Goal: Task Accomplishment & Management: Manage account settings

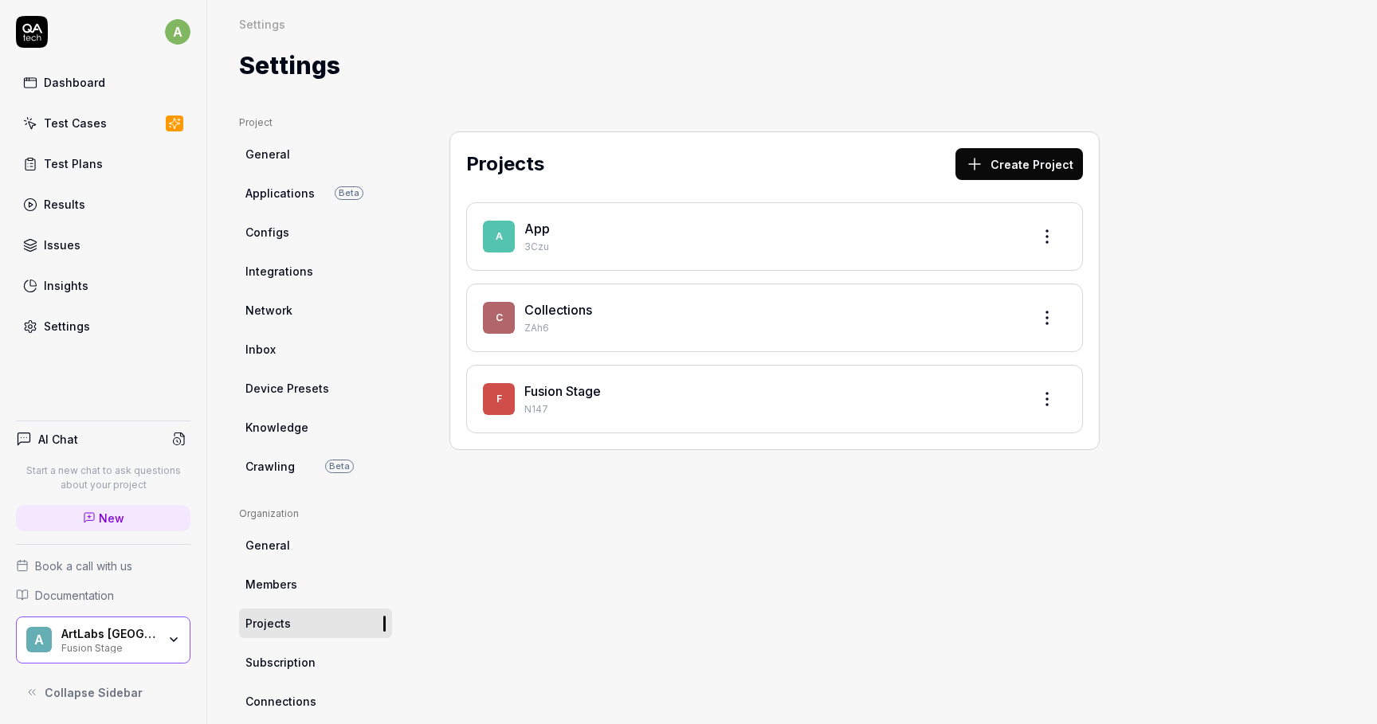
click at [63, 322] on div "Settings" at bounding box center [67, 326] width 46 height 17
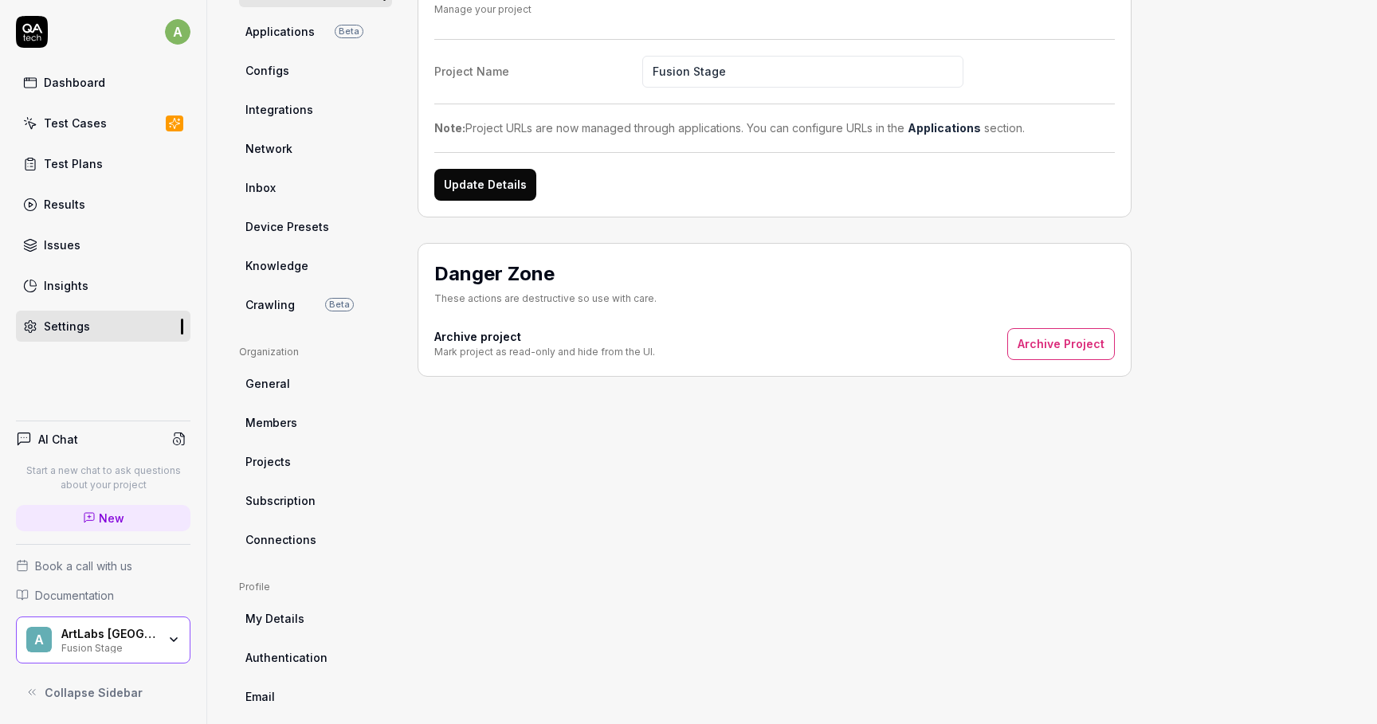
scroll to position [220, 0]
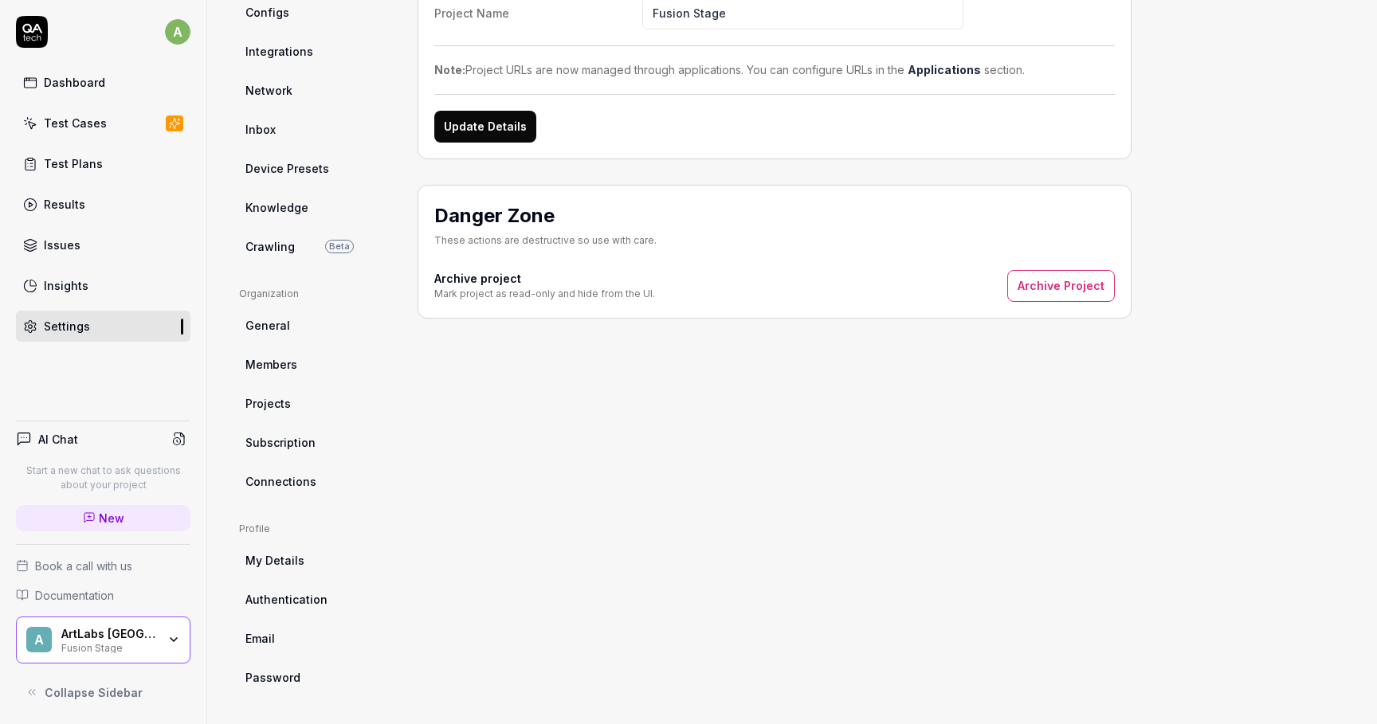
click at [82, 202] on div "Results" at bounding box center [64, 204] width 41 height 17
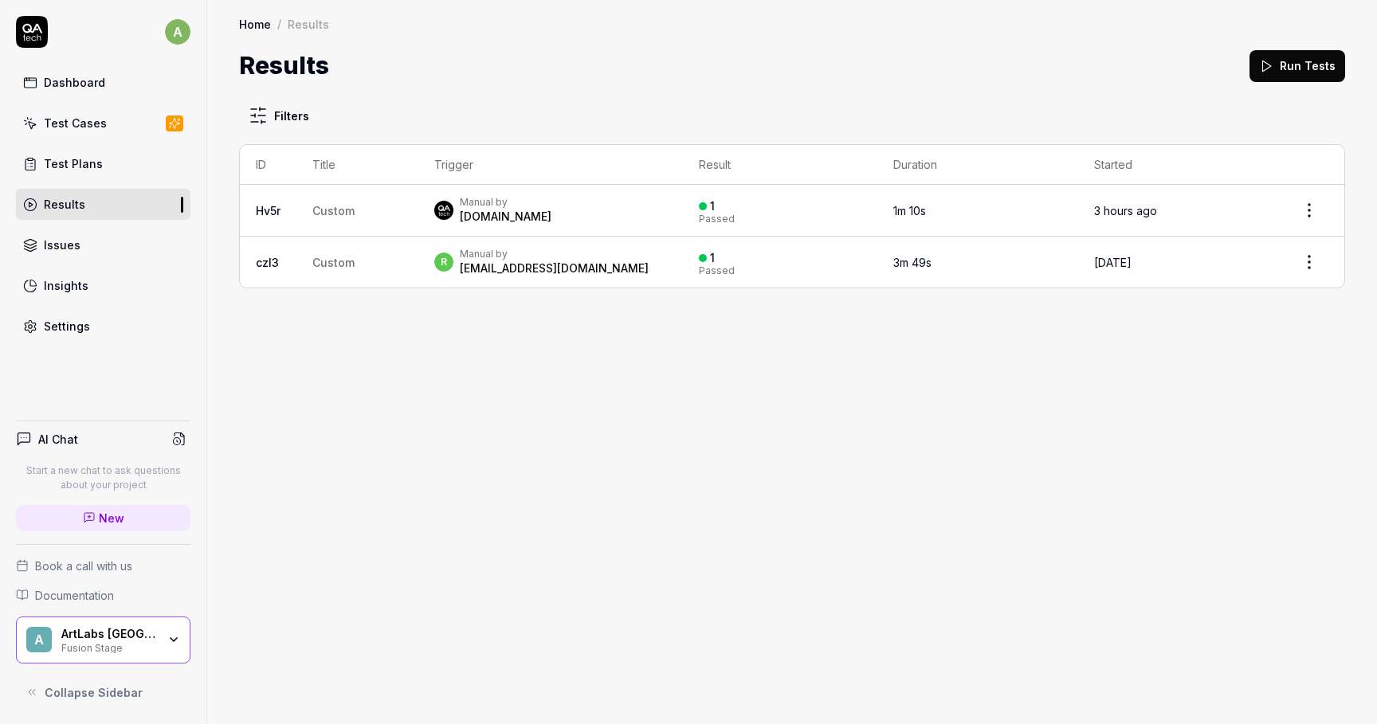
click at [98, 120] on div "Test Cases" at bounding box center [75, 123] width 63 height 17
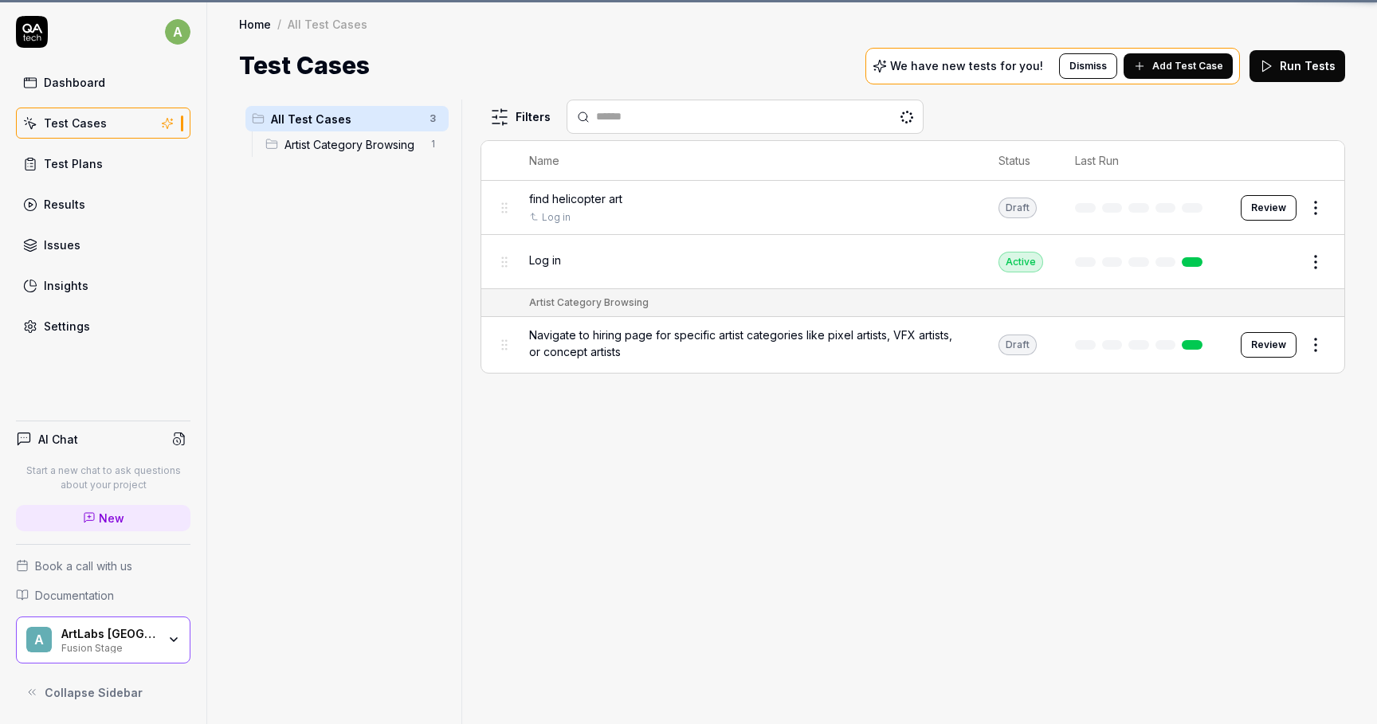
click at [92, 167] on div "Test Plans" at bounding box center [73, 163] width 59 height 17
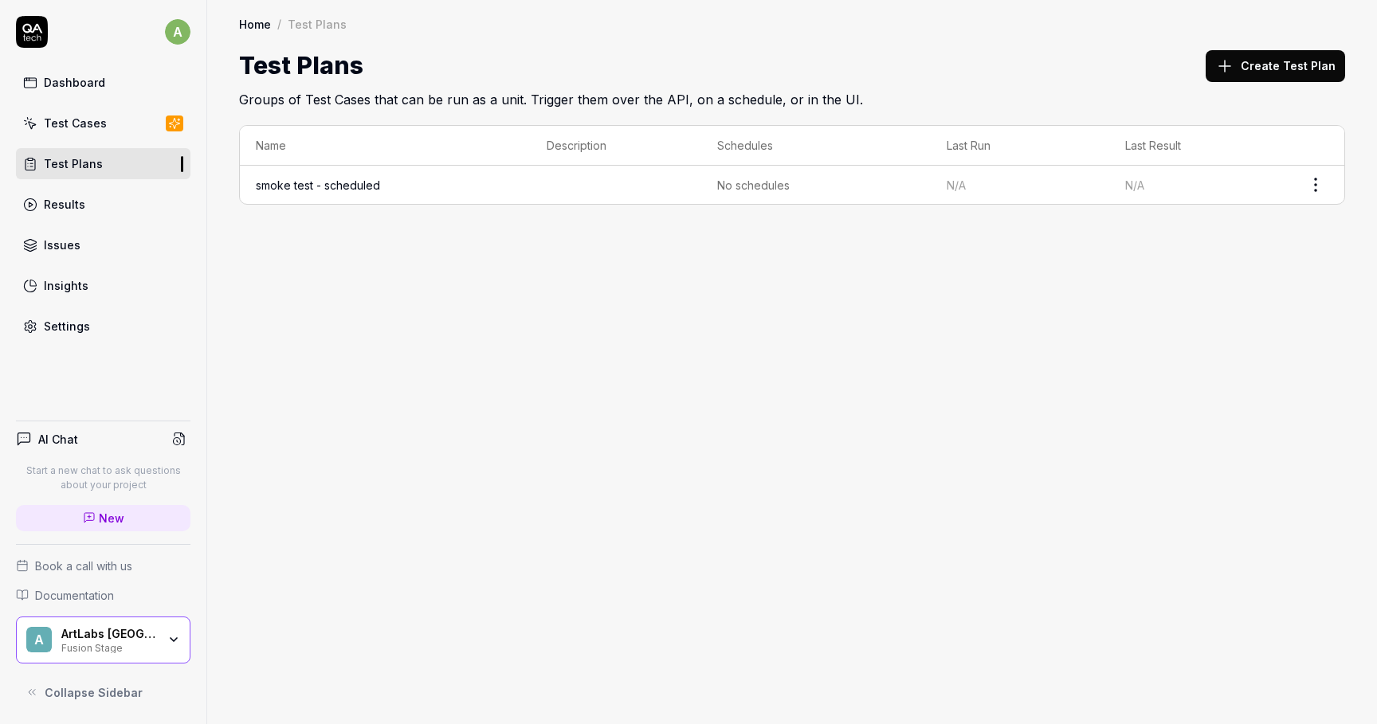
click at [84, 300] on link "Insights" at bounding box center [103, 285] width 174 height 31
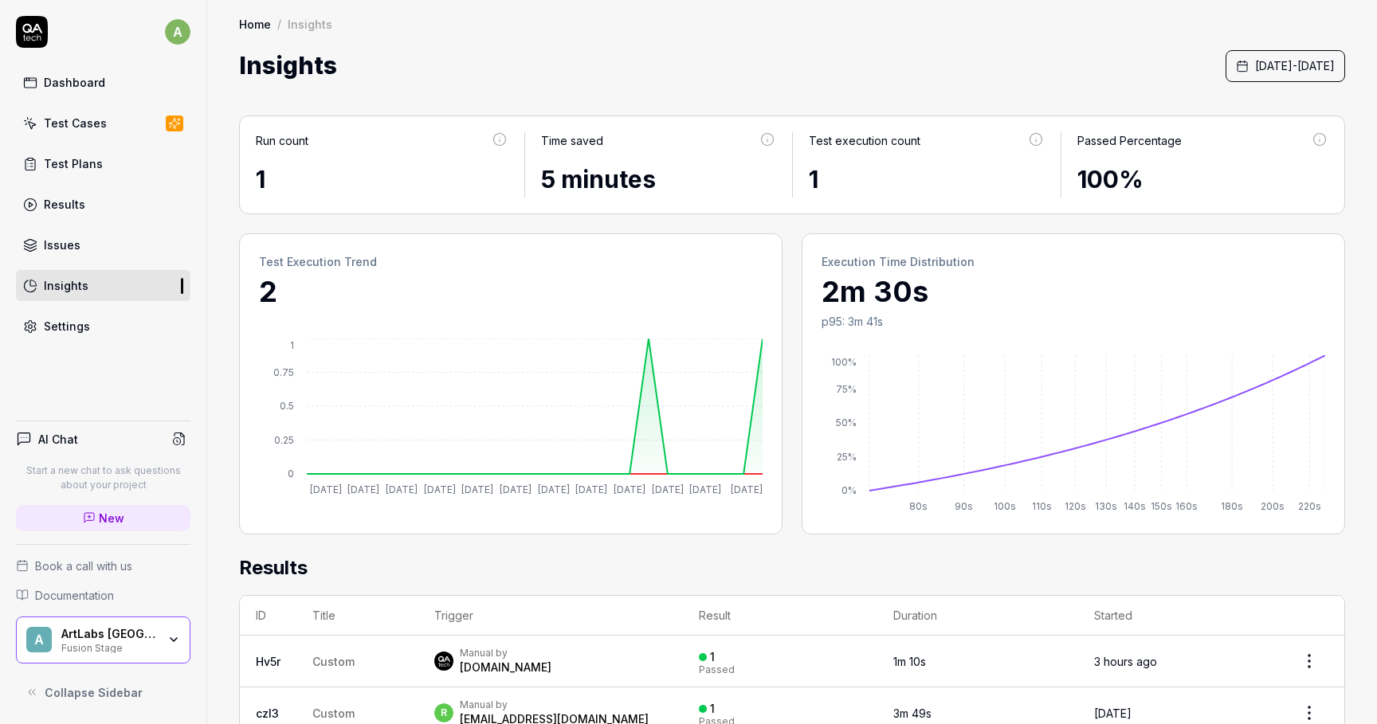
click at [112, 162] on link "Test Plans" at bounding box center [103, 163] width 174 height 31
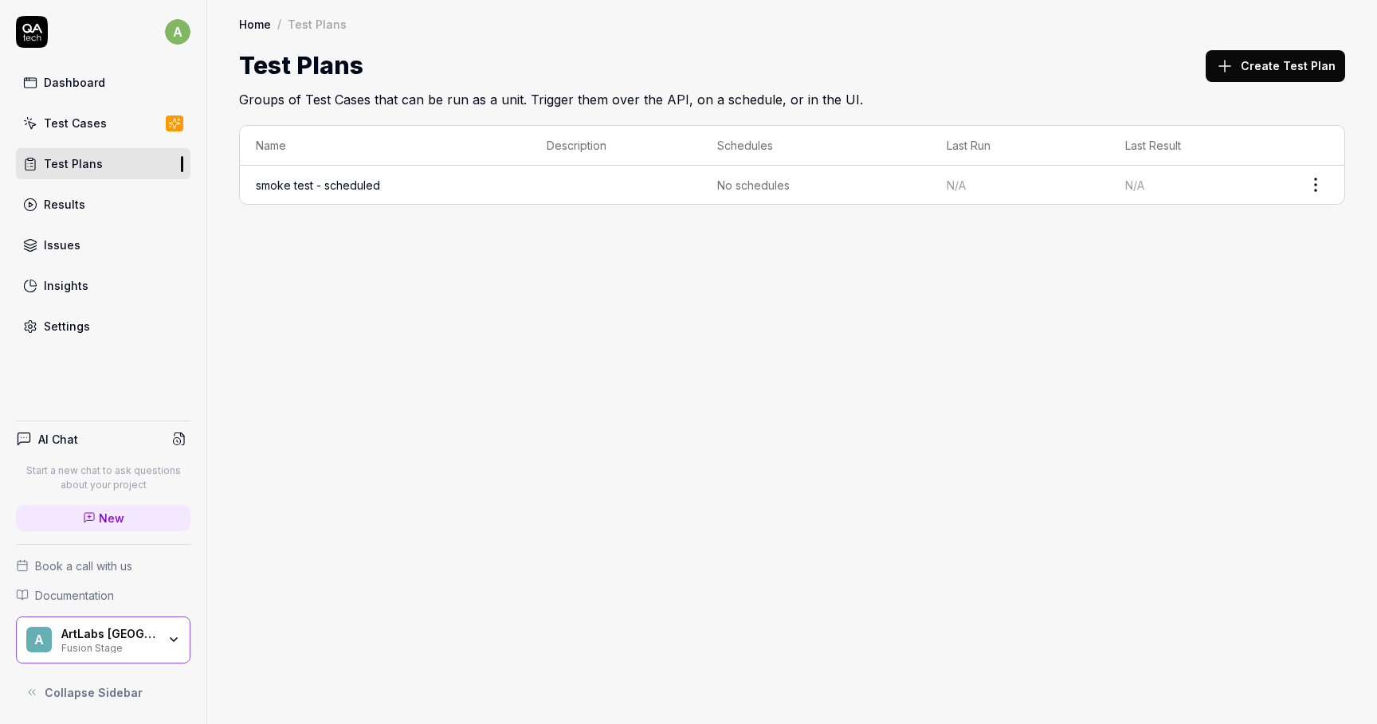
click at [405, 192] on td "smoke test - scheduled" at bounding box center [385, 185] width 291 height 38
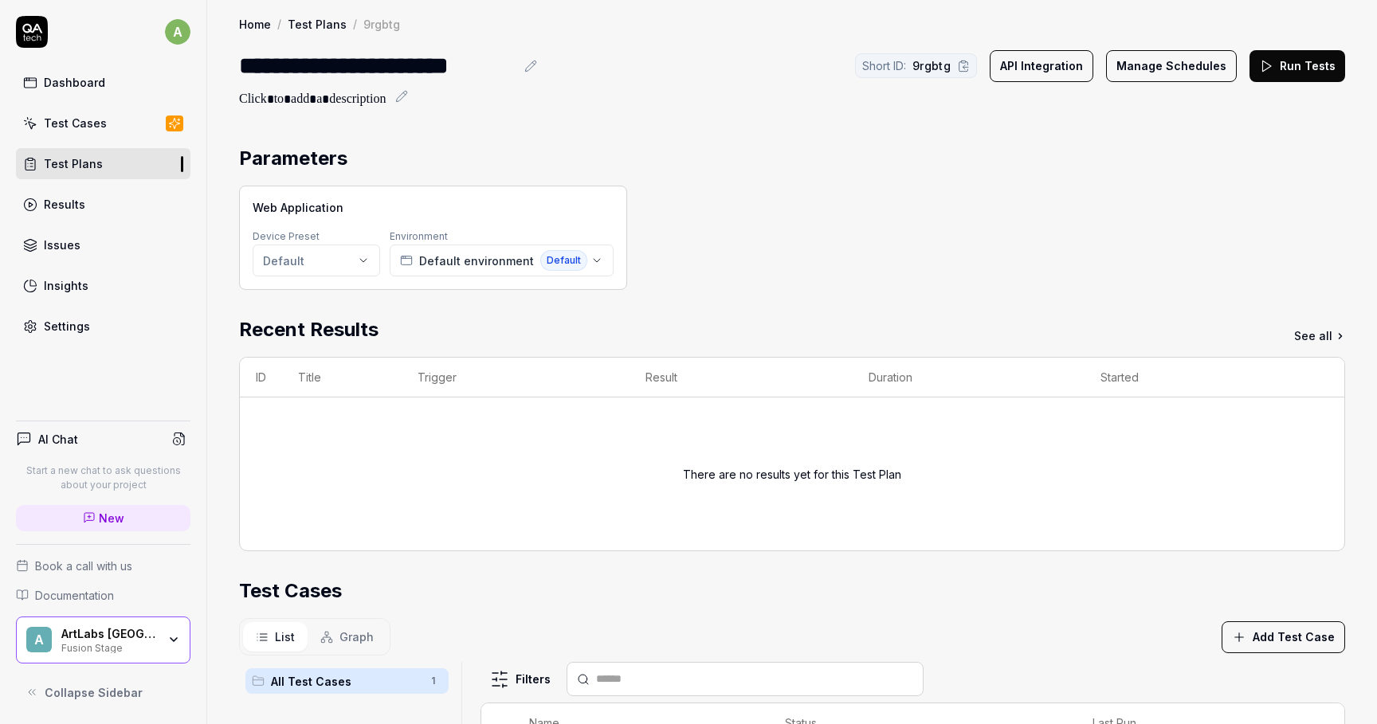
click at [1166, 65] on button "Manage Schedules" at bounding box center [1171, 66] width 131 height 32
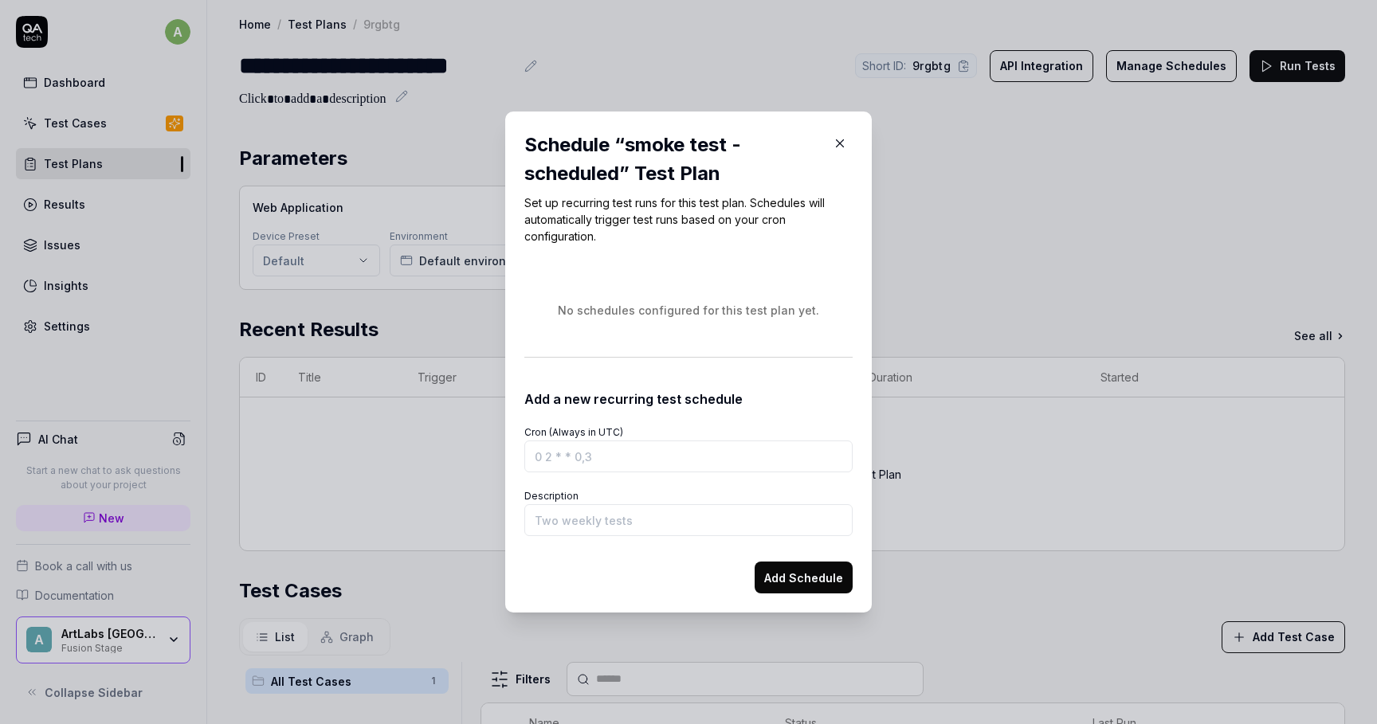
click at [648, 441] on input "Cron (Always in UTC)" at bounding box center [688, 457] width 328 height 32
click at [841, 145] on icon "button" at bounding box center [839, 143] width 7 height 7
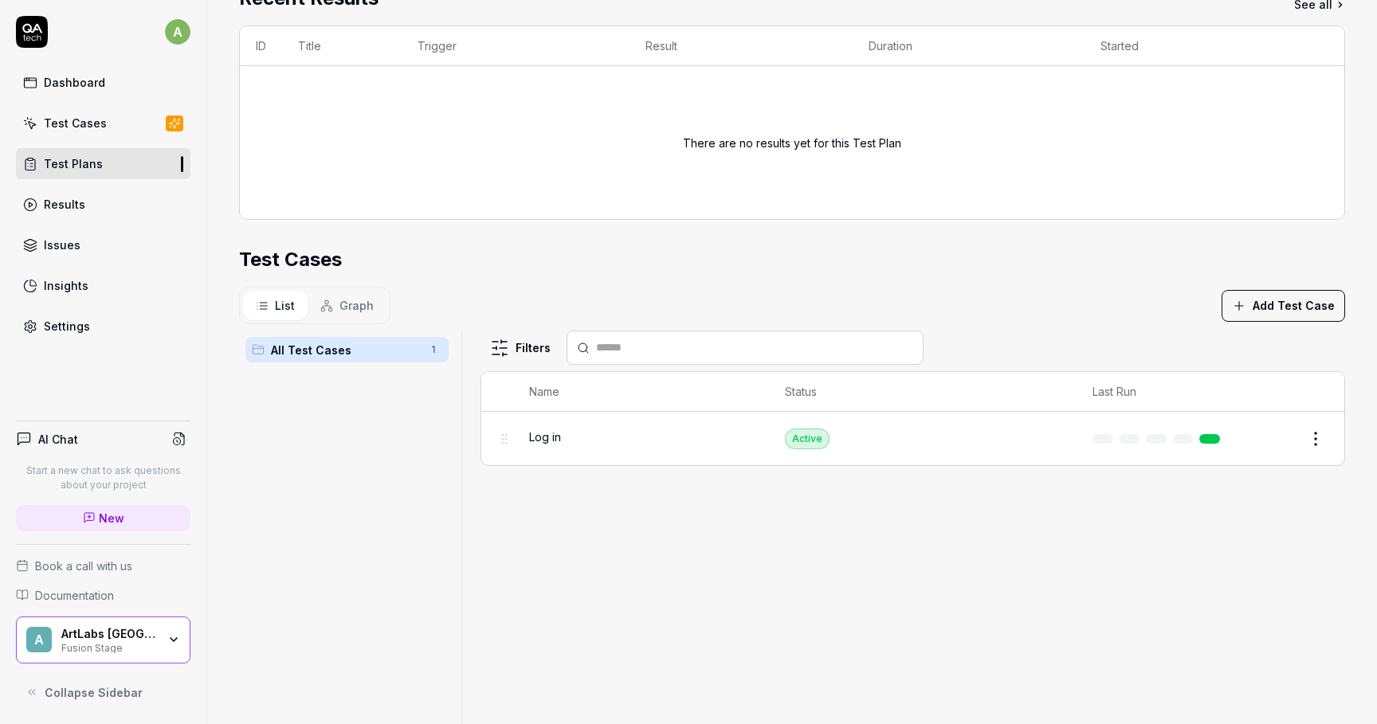
scroll to position [374, 0]
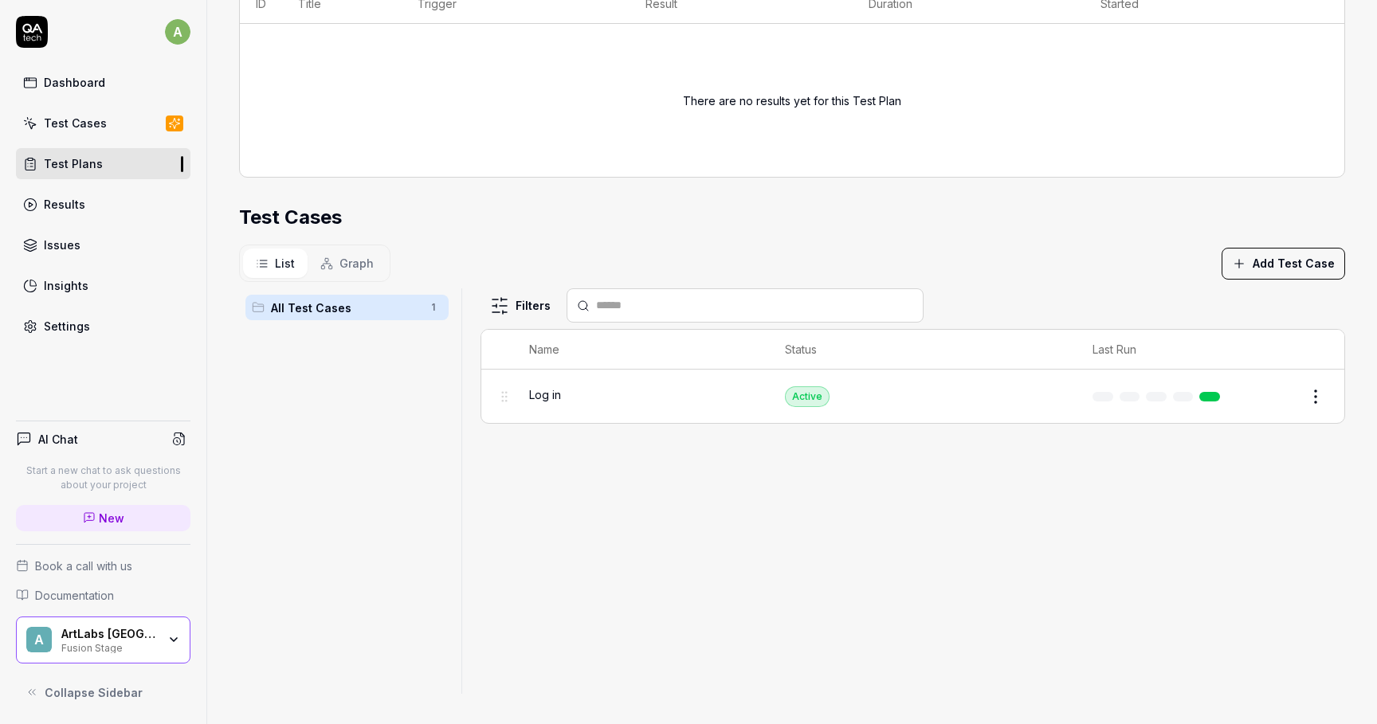
click at [71, 243] on div "Issues" at bounding box center [62, 245] width 37 height 17
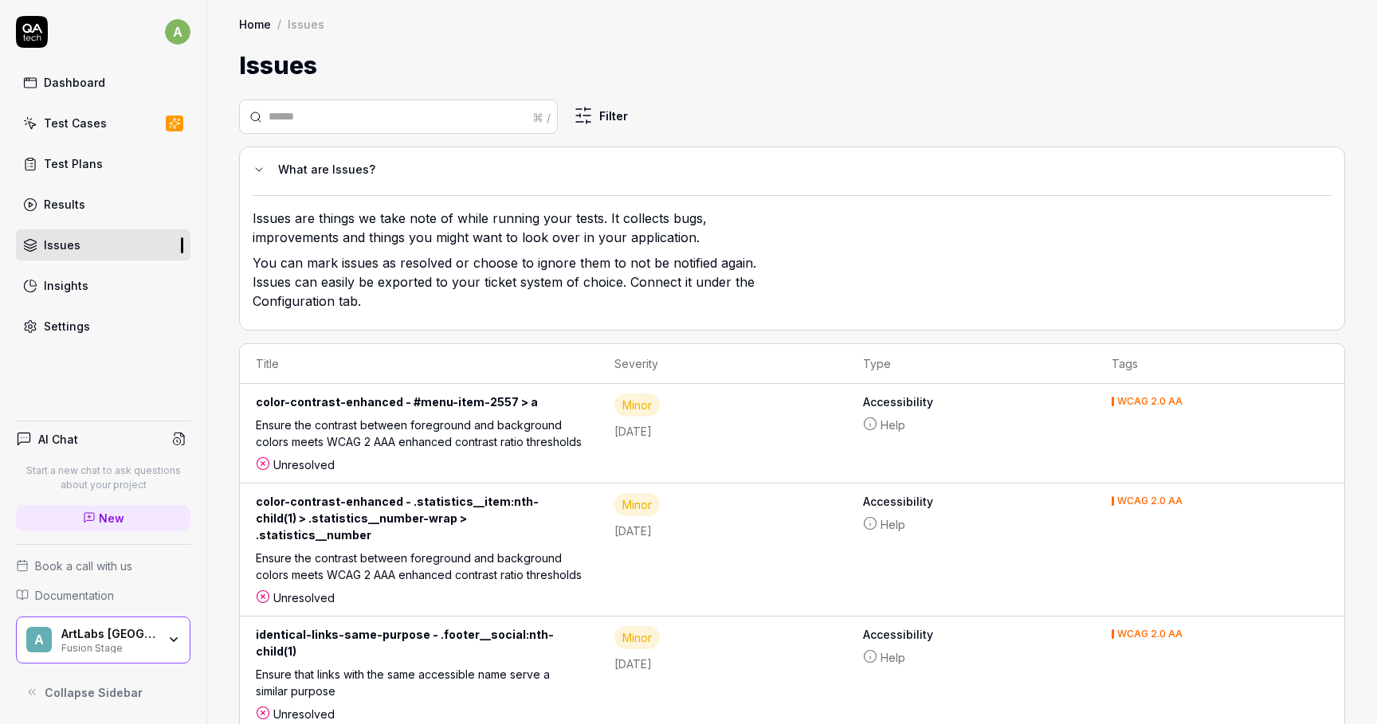
click at [80, 288] on div "Insights" at bounding box center [66, 285] width 45 height 17
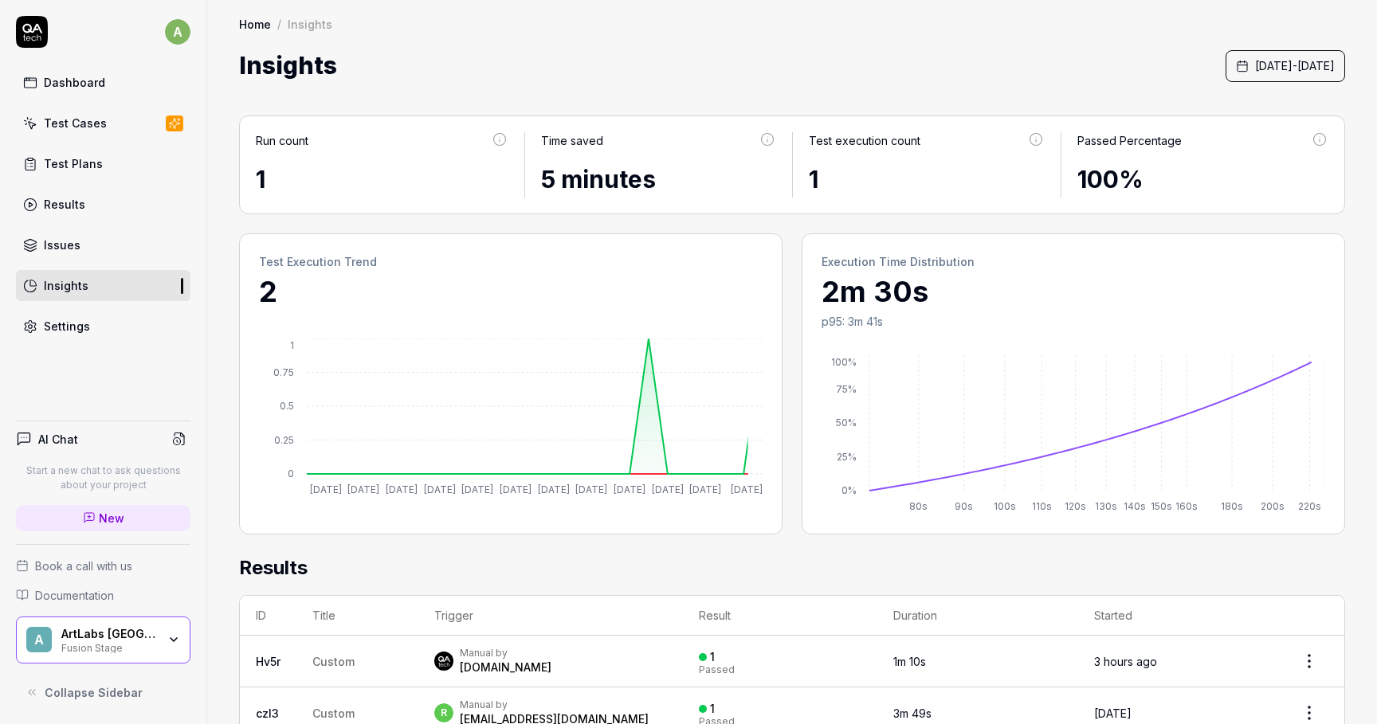
click at [78, 362] on div "a Dashboard Test Cases Test Plans Results Issues Insights Settings AI Chat Star…" at bounding box center [103, 362] width 207 height 724
click at [74, 321] on div "Settings" at bounding box center [67, 326] width 46 height 17
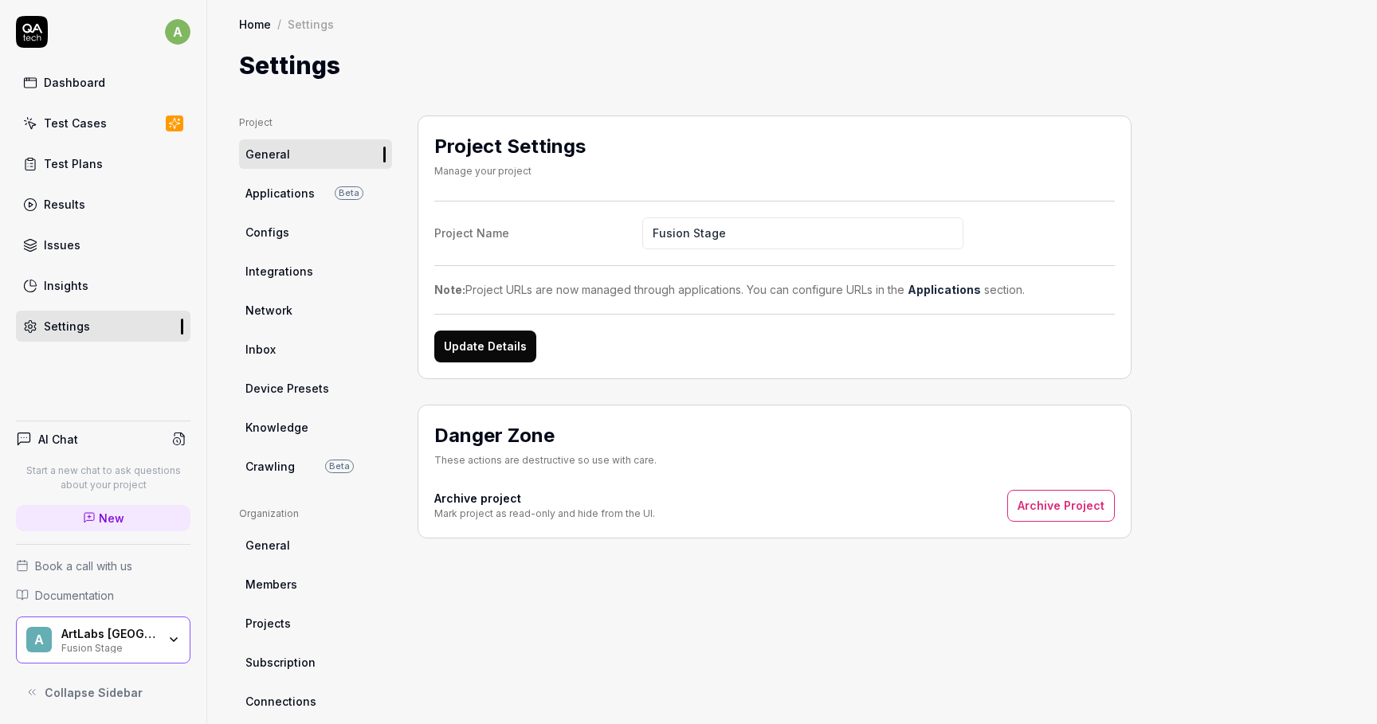
click at [276, 459] on span "Crawling" at bounding box center [269, 466] width 49 height 17
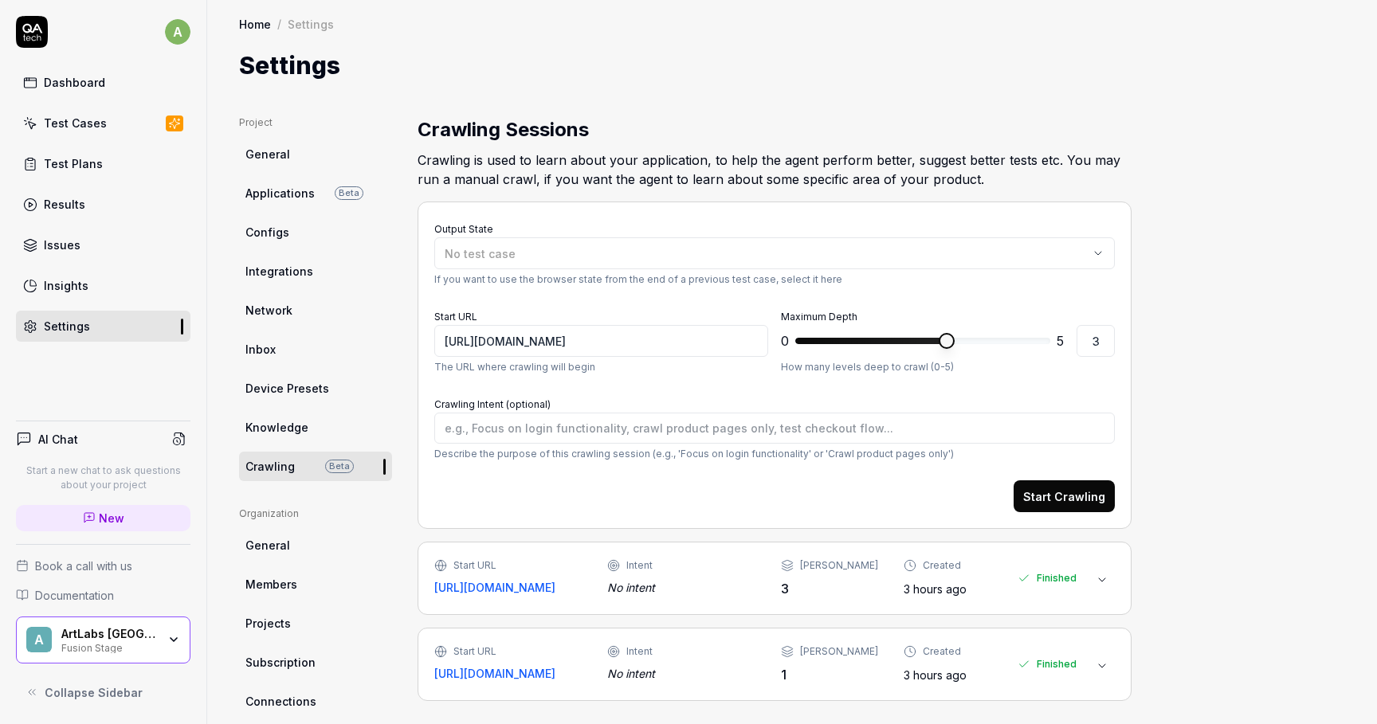
type textarea "*"
click at [95, 163] on div "Test Plans" at bounding box center [73, 163] width 59 height 17
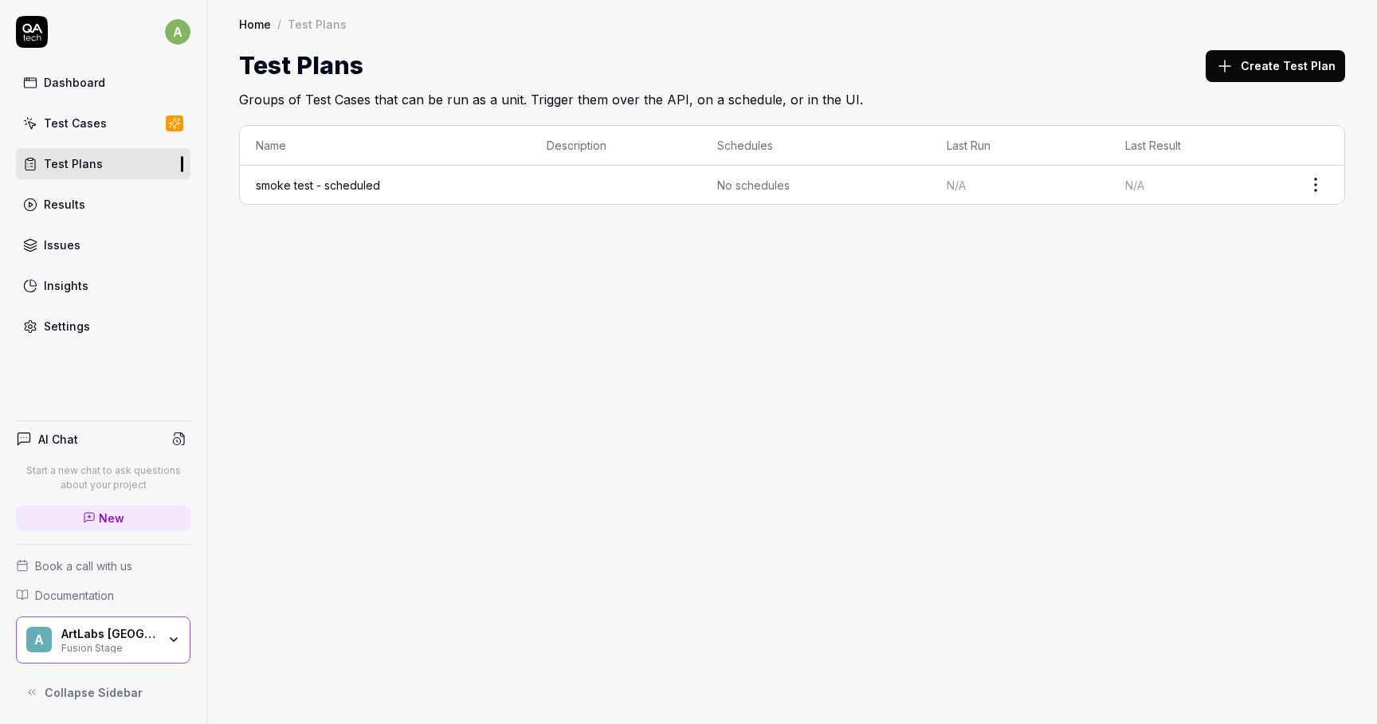
click at [1309, 177] on html "a Dashboard Test Cases Test Plans Results Issues Insights Settings AI Chat Star…" at bounding box center [688, 362] width 1377 height 724
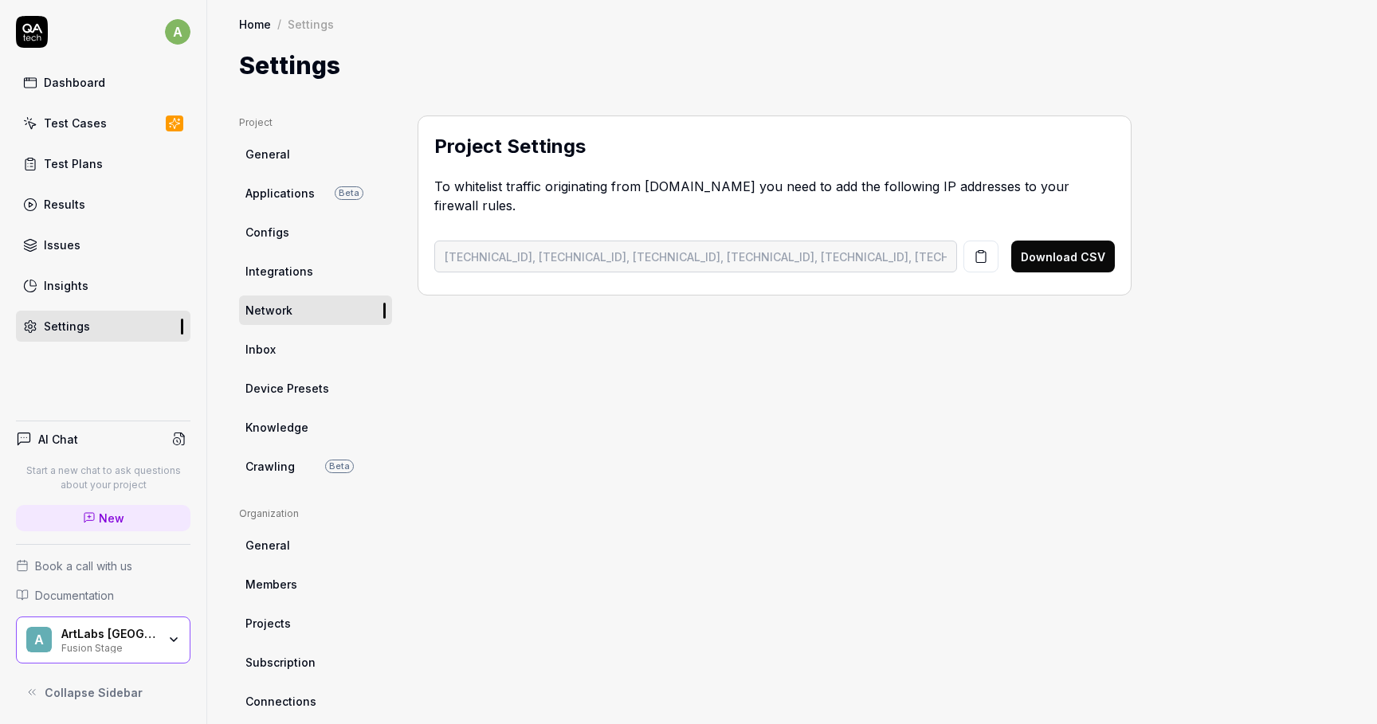
click at [976, 241] on button "button" at bounding box center [980, 257] width 35 height 32
click at [1114, 292] on div "Project Settings To whitelist traffic originating from QA.tech you need to add …" at bounding box center [774, 514] width 714 height 797
